Goal: Understand process/instructions

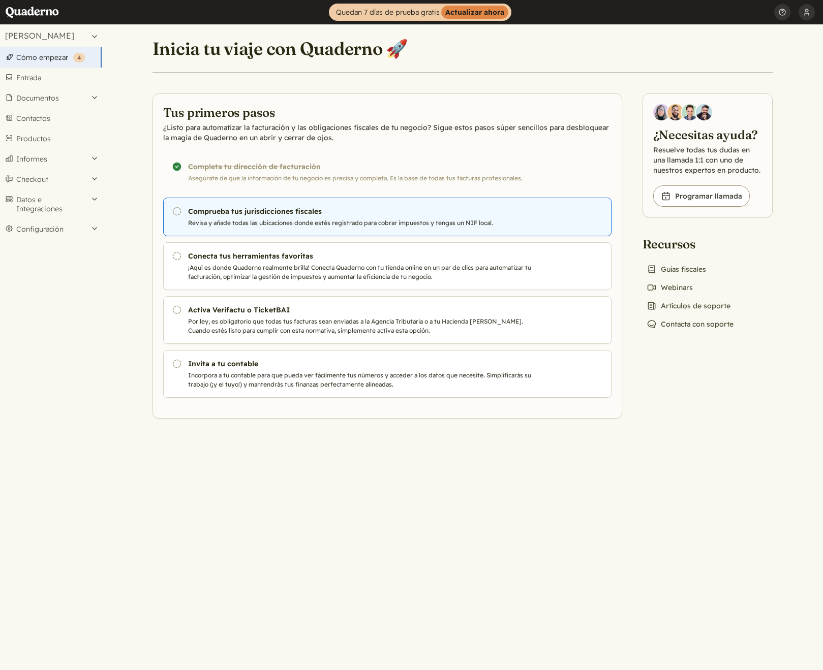
click at [290, 224] on p "Revisa y añade todas las ubicaciones donde estés registrado para cobrar impuest…" at bounding box center [361, 222] width 347 height 9
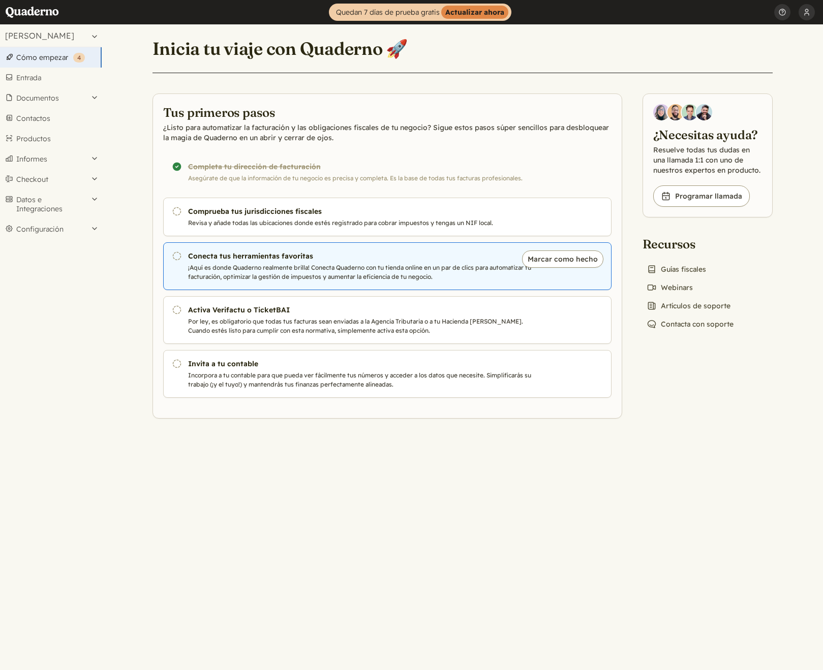
click at [269, 260] on h3 "Conecta tus herramientas favoritas" at bounding box center [361, 256] width 347 height 10
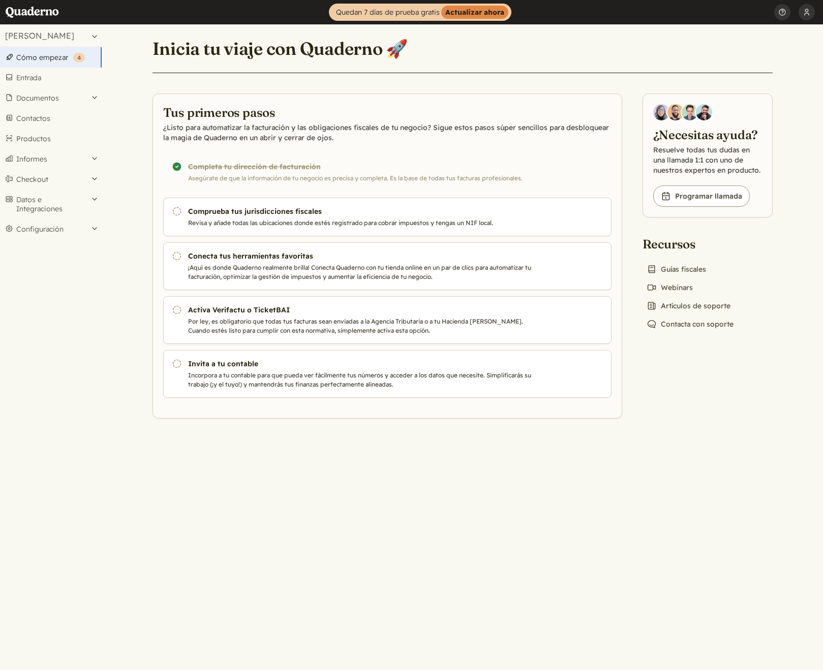
click at [392, 430] on main "Inicia tu viaje con Quaderno 🚀 Tus primeros pasos ¿Listo para automatizar la fa…" at bounding box center [462, 347] width 721 height 646
click at [61, 38] on button "[PERSON_NAME]" at bounding box center [51, 35] width 102 height 22
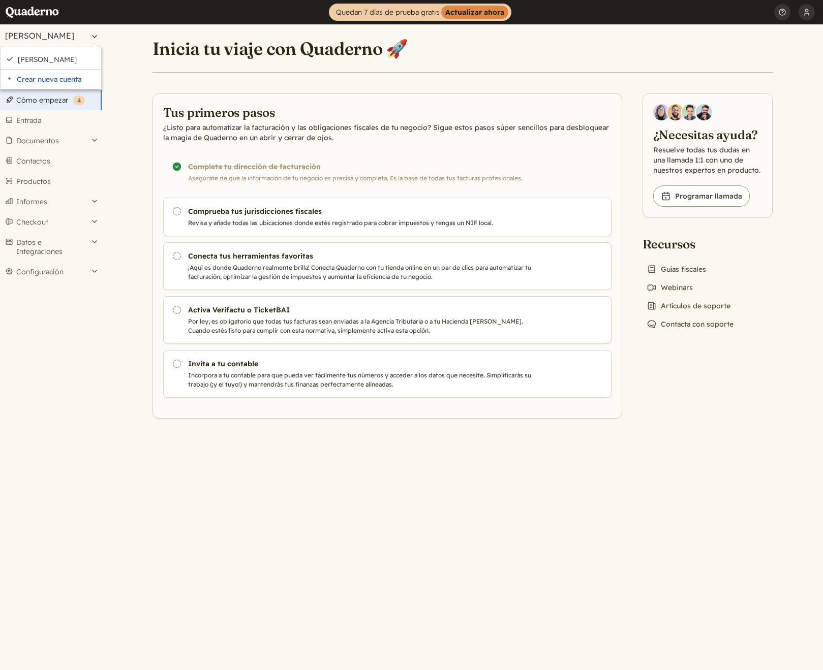
click at [62, 35] on button "[PERSON_NAME]" at bounding box center [51, 35] width 102 height 22
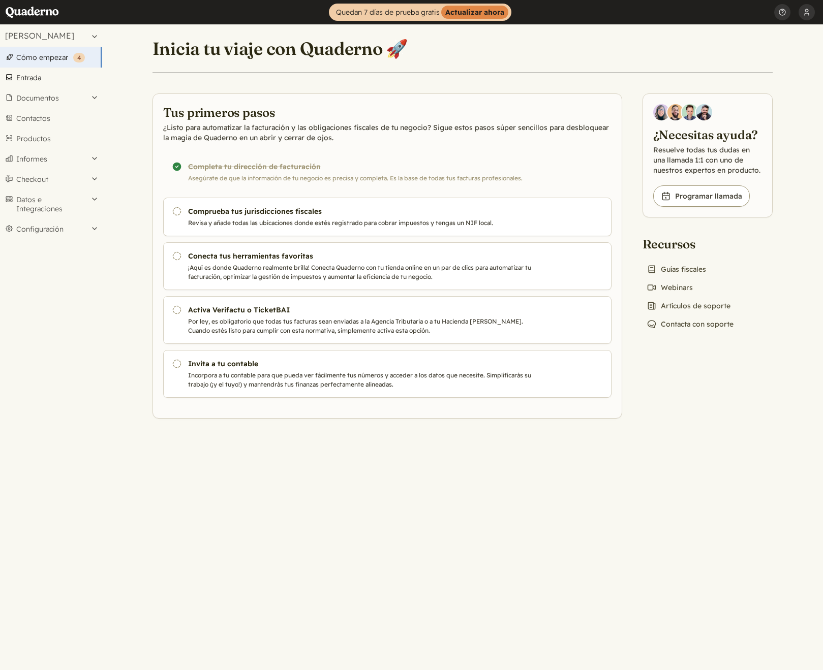
click at [51, 75] on link "Entrada" at bounding box center [51, 78] width 102 height 20
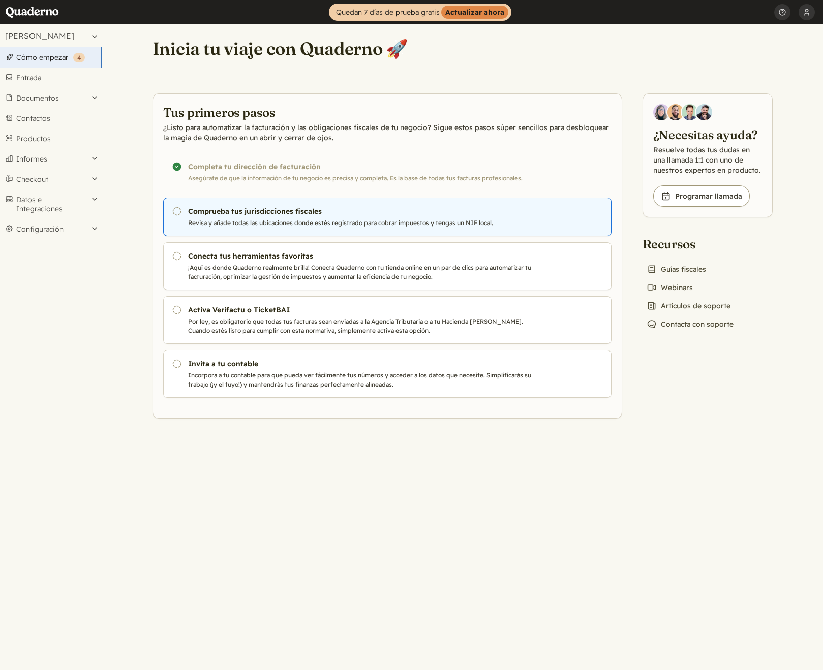
click at [306, 226] on p "Revisa y añade todas las ubicaciones donde estés registrado para cobrar impuest…" at bounding box center [361, 222] width 347 height 9
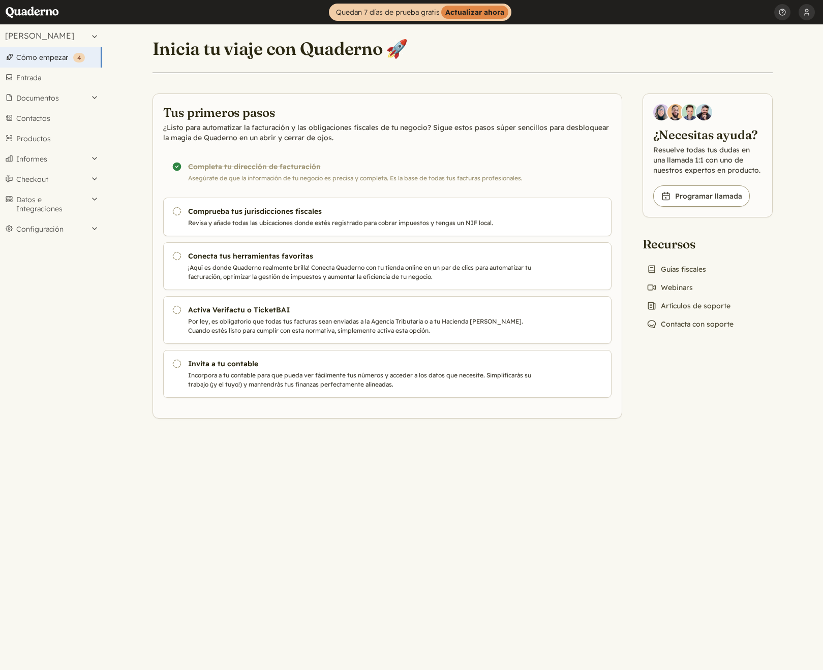
click at [664, 428] on main "Inicia tu viaje con Quaderno 🚀 Tus primeros pasos ¿Listo para automatizar la fa…" at bounding box center [462, 347] width 721 height 646
